Goal: Information Seeking & Learning: Learn about a topic

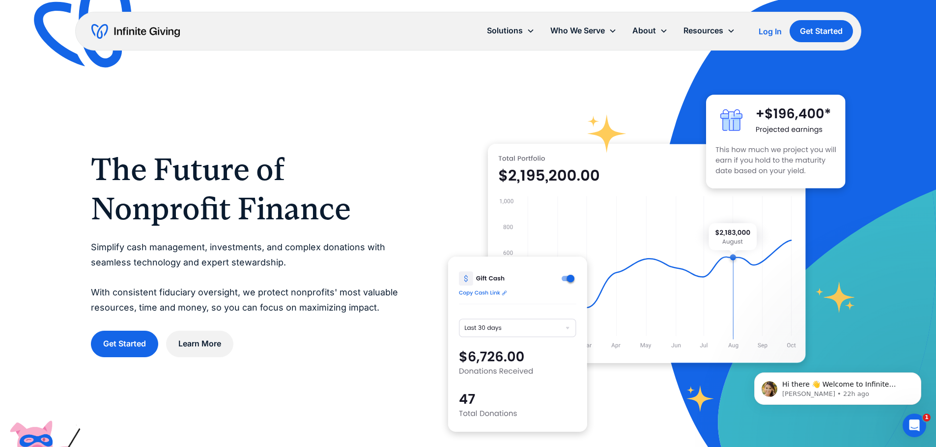
click at [762, 30] on div "Log In" at bounding box center [769, 32] width 23 height 8
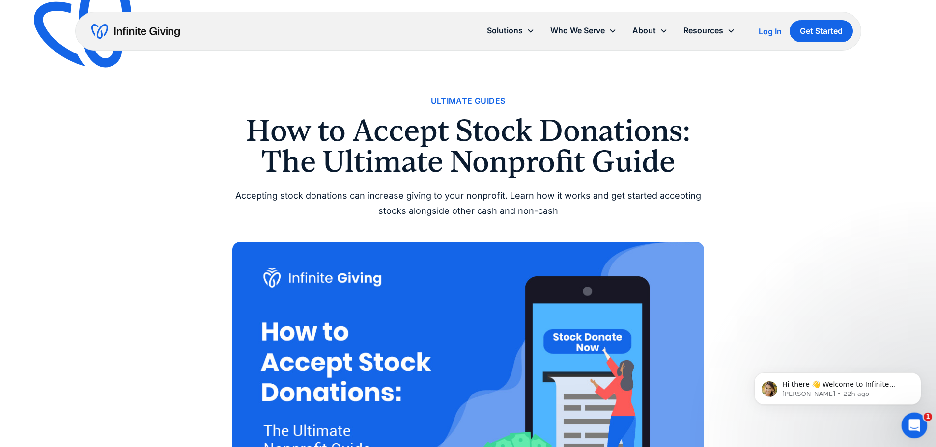
click at [913, 422] on icon "Open Intercom Messenger" at bounding box center [912, 424] width 7 height 8
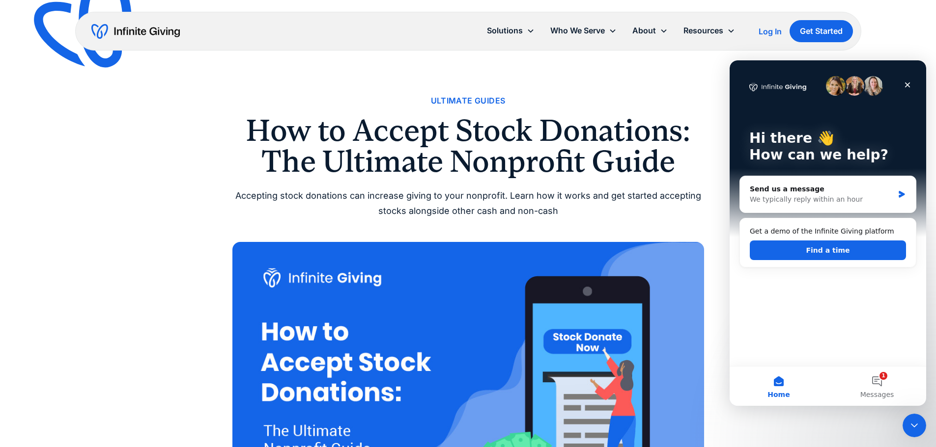
click at [909, 84] on icon "Close" at bounding box center [907, 85] width 5 height 5
